Goal: Transaction & Acquisition: Purchase product/service

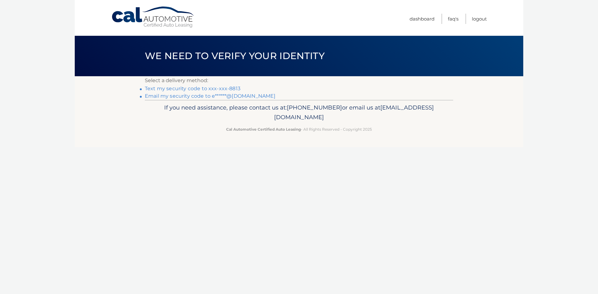
click at [198, 87] on link "Text my security code to xxx-xxx-8813" at bounding box center [193, 89] width 96 height 6
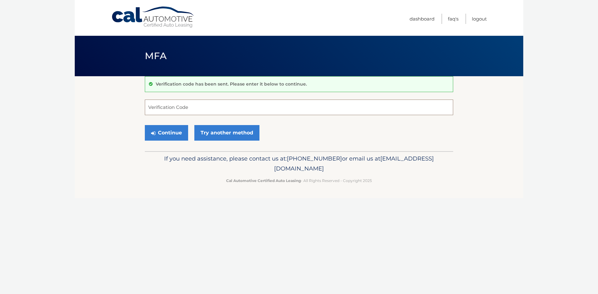
click at [195, 113] on input "Verification Code" at bounding box center [299, 108] width 308 height 16
type input "292448"
click at [173, 133] on button "Continue" at bounding box center [166, 133] width 43 height 16
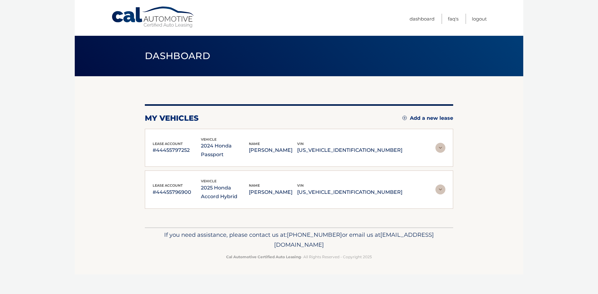
click at [441, 143] on img at bounding box center [441, 148] width 10 height 10
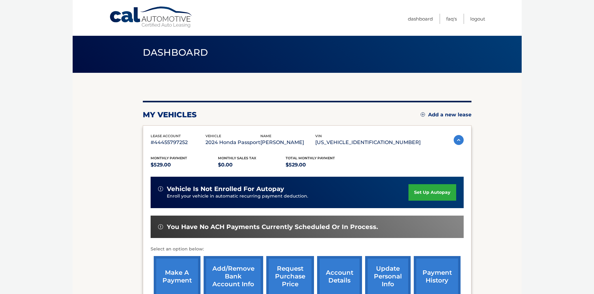
scroll to position [104, 0]
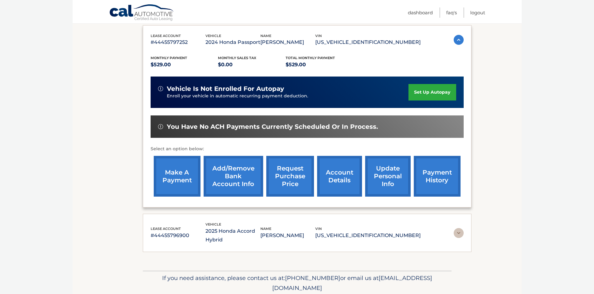
click at [177, 181] on link "make a payment" at bounding box center [177, 176] width 47 height 41
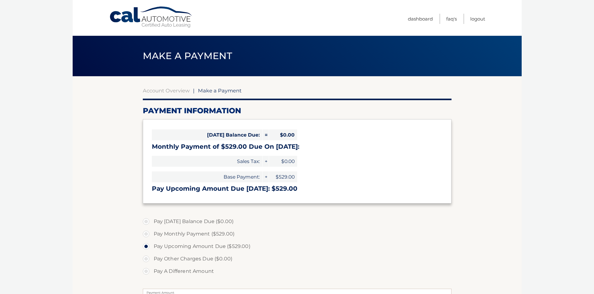
select select "M2ZlMmRmMWMtMTlhNS00YjIyLTkxODMtZWEzMDA4ZDIwOTcy"
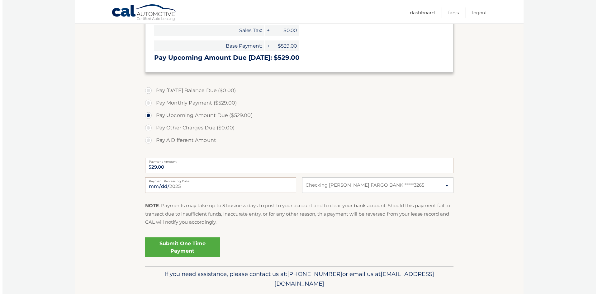
scroll to position [151, 0]
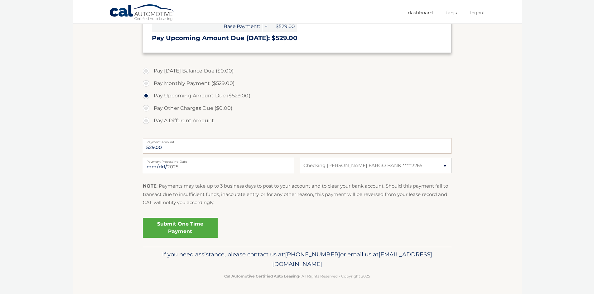
click at [185, 230] on link "Submit One Time Payment" at bounding box center [180, 228] width 75 height 20
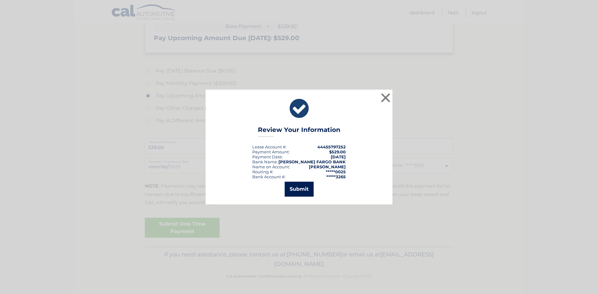
click at [296, 188] on button "Submit" at bounding box center [299, 189] width 29 height 15
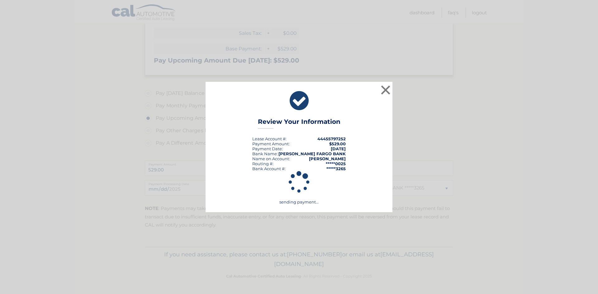
scroll to position [128, 0]
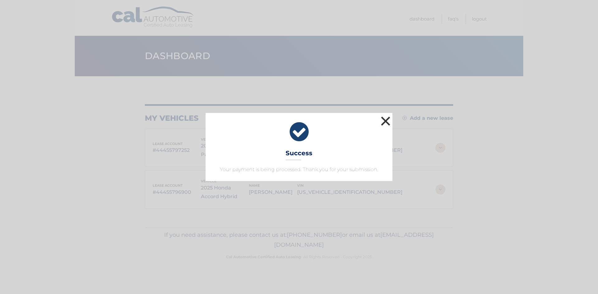
click at [389, 122] on button "×" at bounding box center [386, 121] width 12 height 12
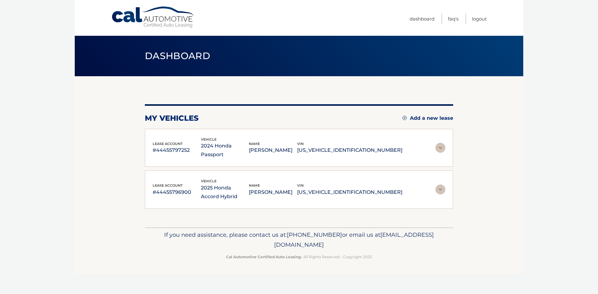
click at [177, 190] on div "lease account #44455796900 vehicle 2025 Honda Accord Hybrid name TODD MERKIN vi…" at bounding box center [278, 190] width 250 height 23
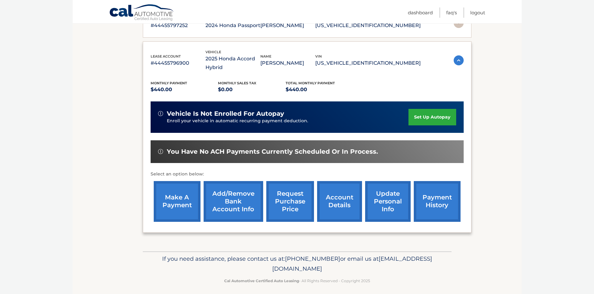
scroll to position [125, 0]
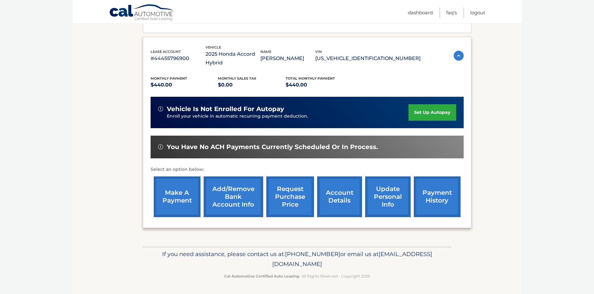
click at [191, 208] on link "make a payment" at bounding box center [177, 197] width 47 height 41
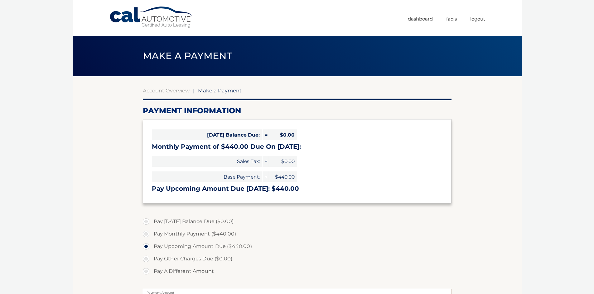
select select "NTU3NDE1YjQtOGE5OC00YTI3LThjZmQtMjA1N2RjMzgzOGVi"
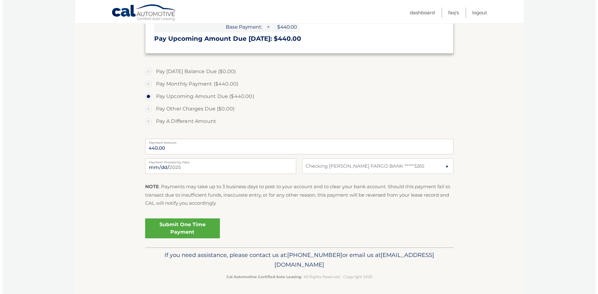
scroll to position [151, 0]
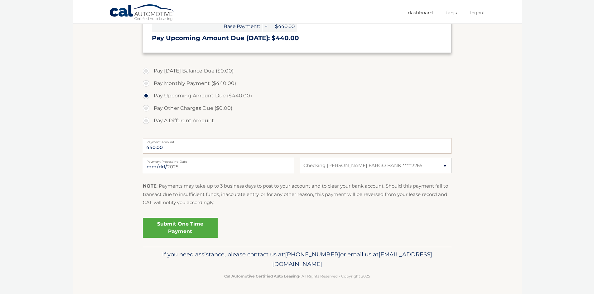
click at [181, 223] on link "Submit One Time Payment" at bounding box center [180, 228] width 75 height 20
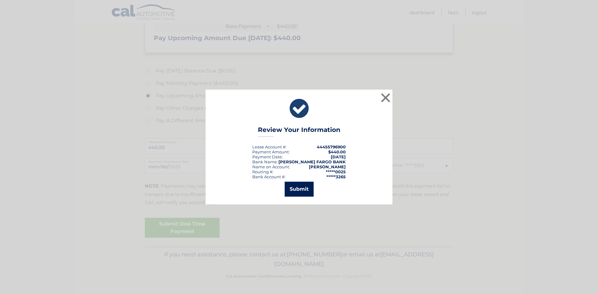
click at [298, 188] on button "Submit" at bounding box center [299, 189] width 29 height 15
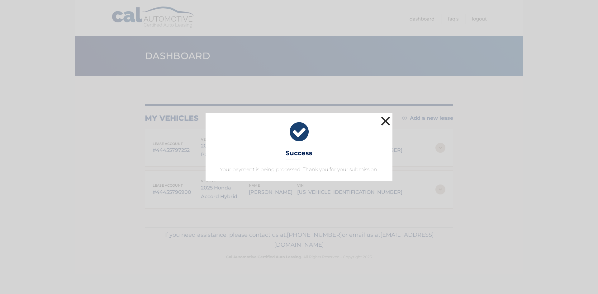
drag, startPoint x: 389, startPoint y: 118, endPoint x: 382, endPoint y: 124, distance: 9.6
click at [389, 118] on button "×" at bounding box center [386, 121] width 12 height 12
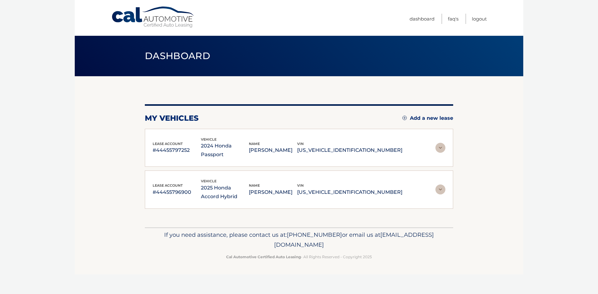
click at [440, 146] on img at bounding box center [441, 148] width 10 height 10
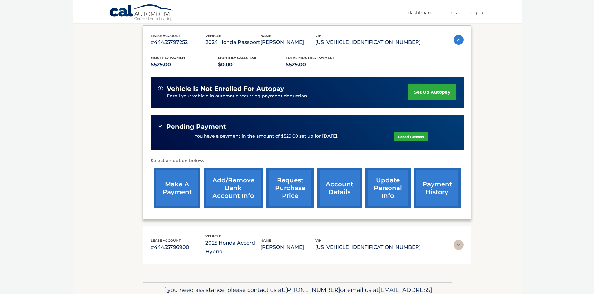
click at [453, 246] on img at bounding box center [458, 245] width 10 height 10
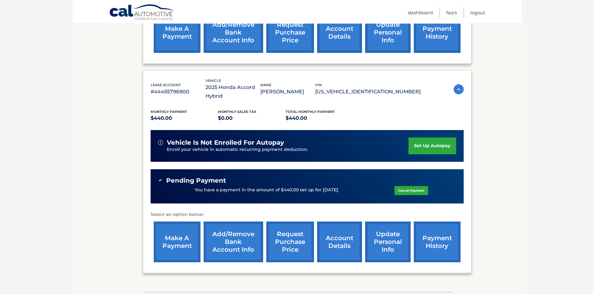
click at [485, 15] on div "Cal Automotive Menu Dashboard FAQ's Logout" at bounding box center [297, 11] width 449 height 23
click at [480, 14] on link "Logout" at bounding box center [477, 12] width 15 height 10
